Goal: Task Accomplishment & Management: Complete application form

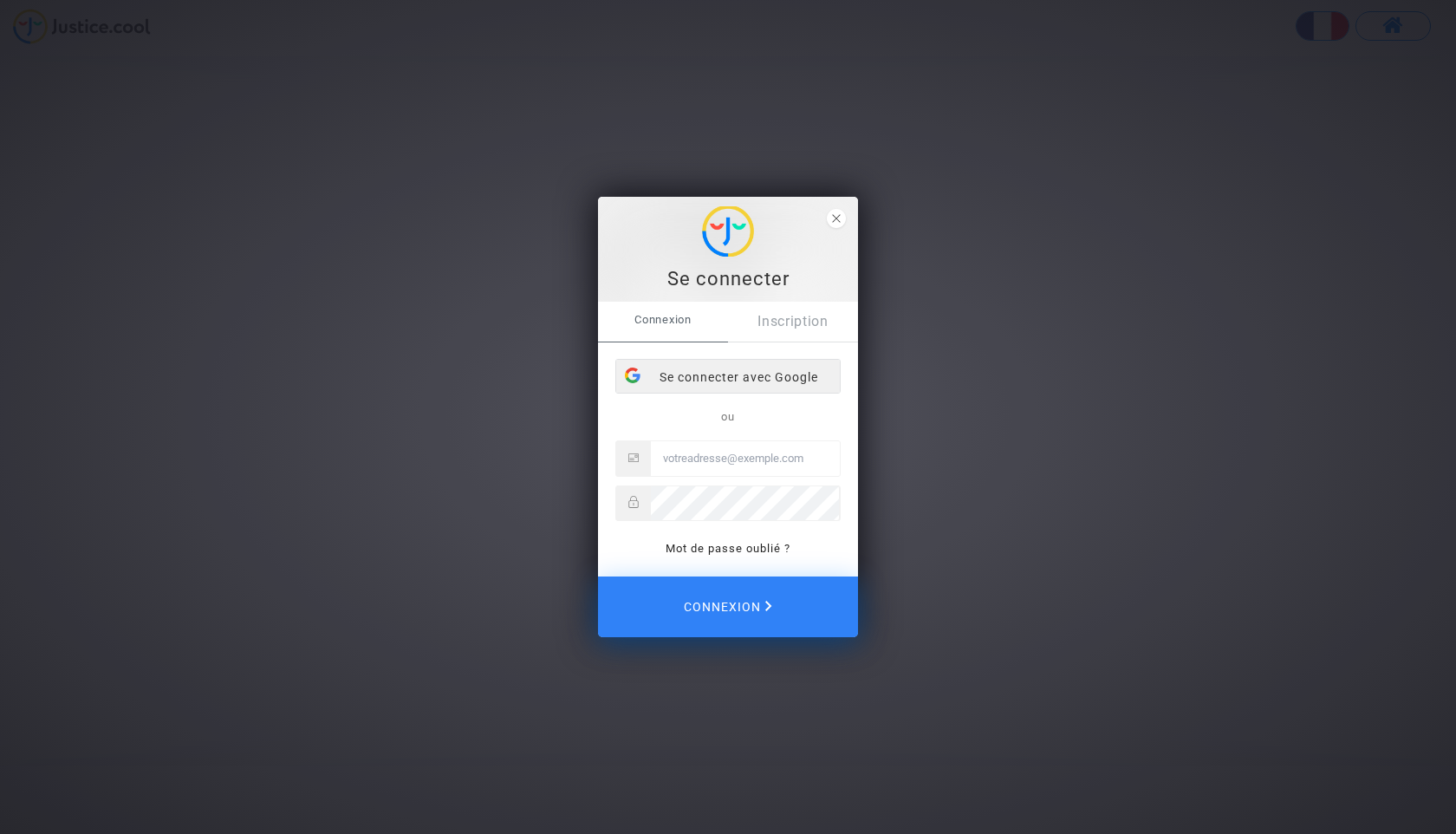
click at [732, 384] on div "Se connecter avec Google" at bounding box center [728, 377] width 223 height 34
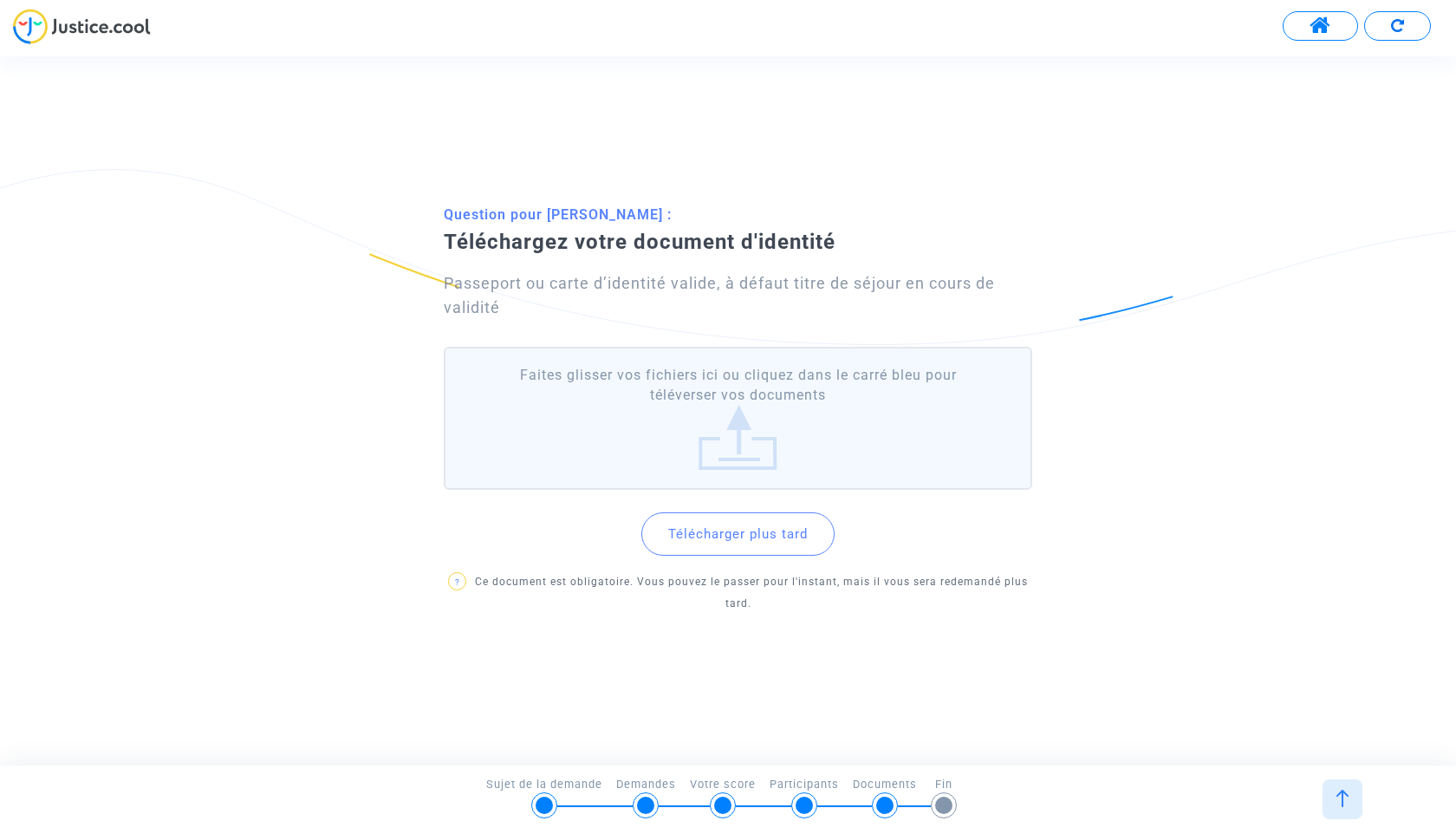
click at [749, 526] on button "Télécharger plus tard" at bounding box center [738, 533] width 194 height 43
click at [744, 545] on button "Télécharger plus tard" at bounding box center [738, 533] width 194 height 43
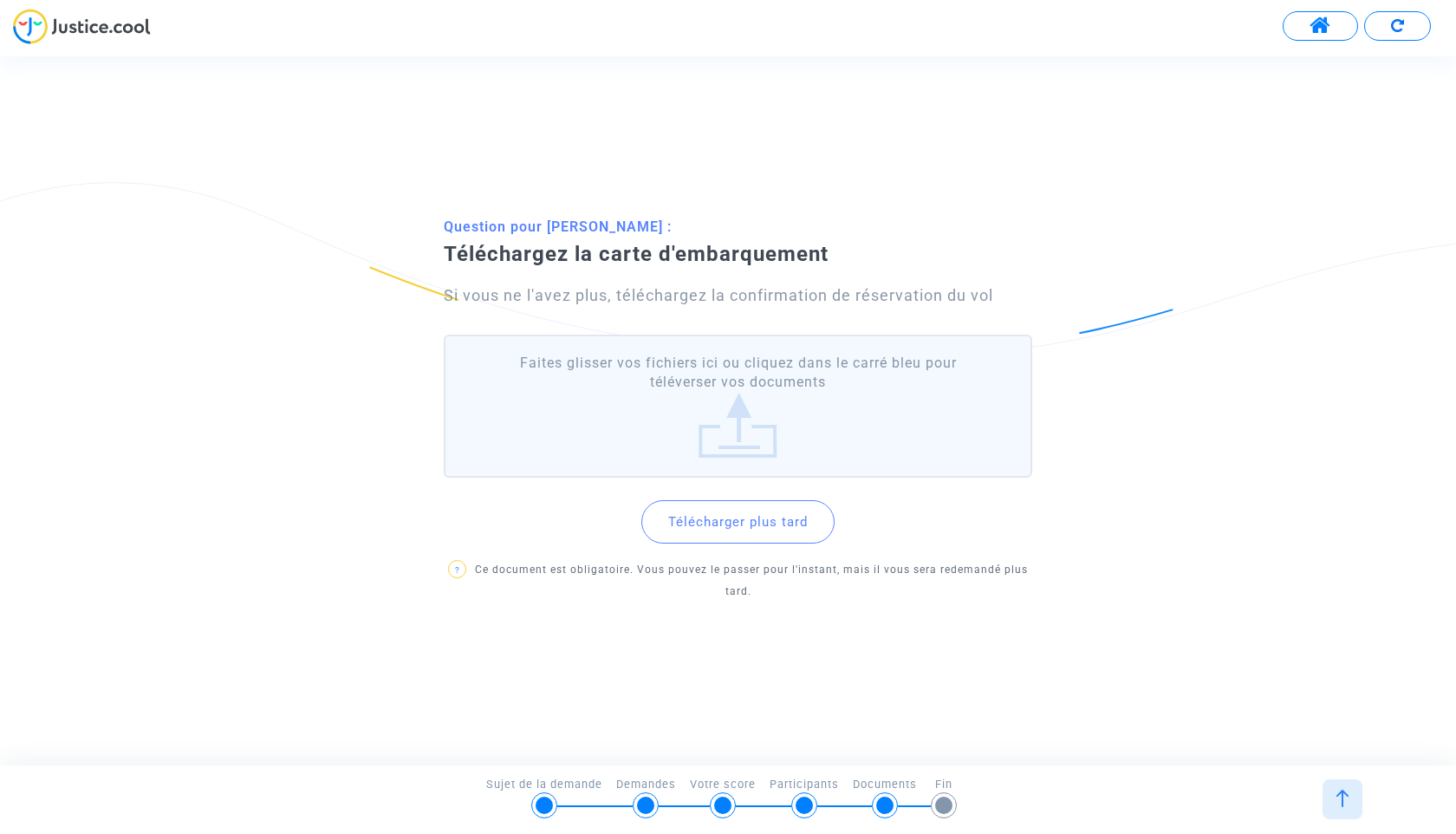
click at [745, 530] on button "Télécharger plus tard" at bounding box center [738, 521] width 194 height 43
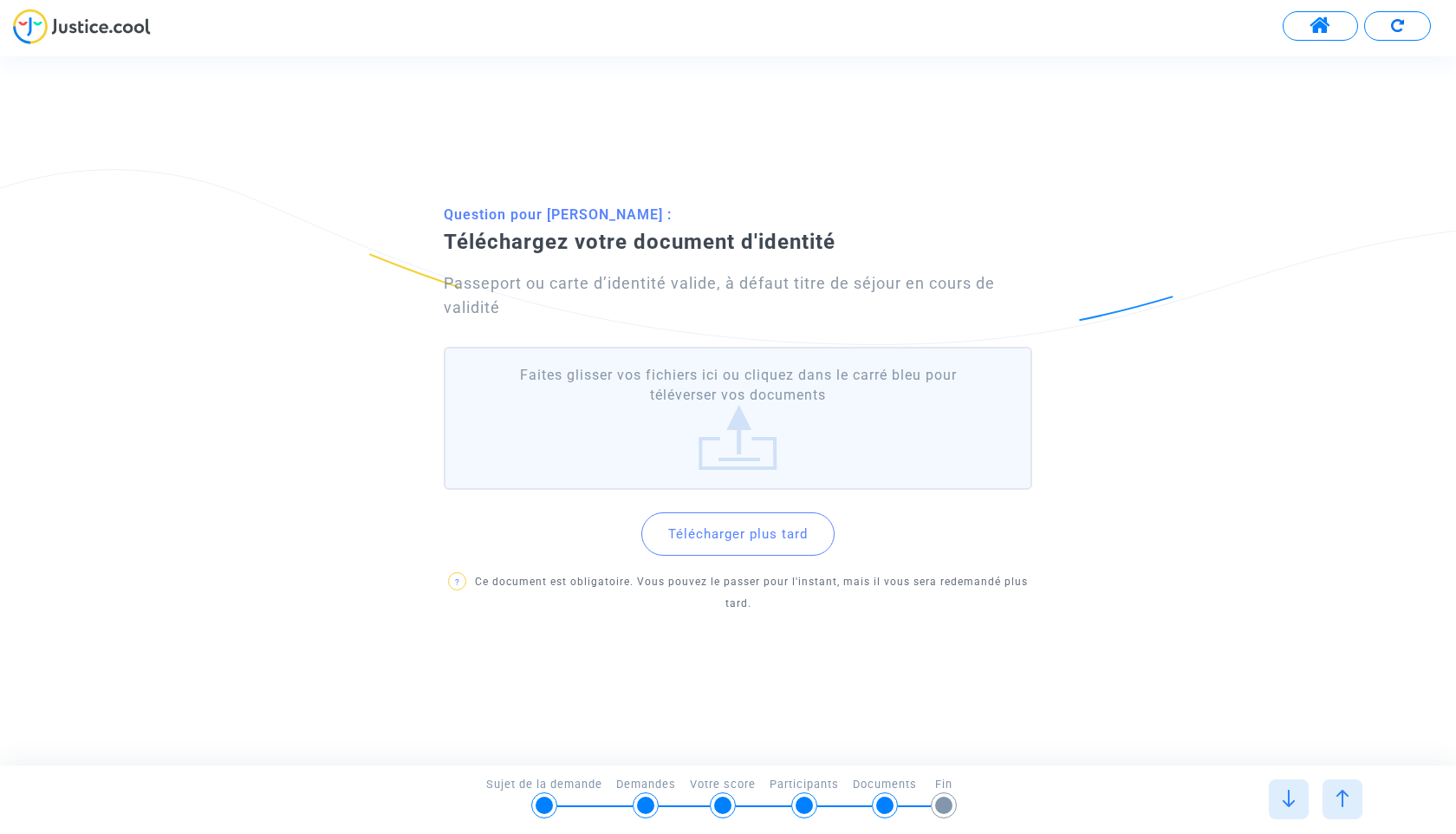
click at [688, 543] on button "Télécharger plus tard" at bounding box center [738, 533] width 194 height 43
click at [689, 531] on button "Télécharger plus tard" at bounding box center [738, 533] width 194 height 43
